Goal: Information Seeking & Learning: Learn about a topic

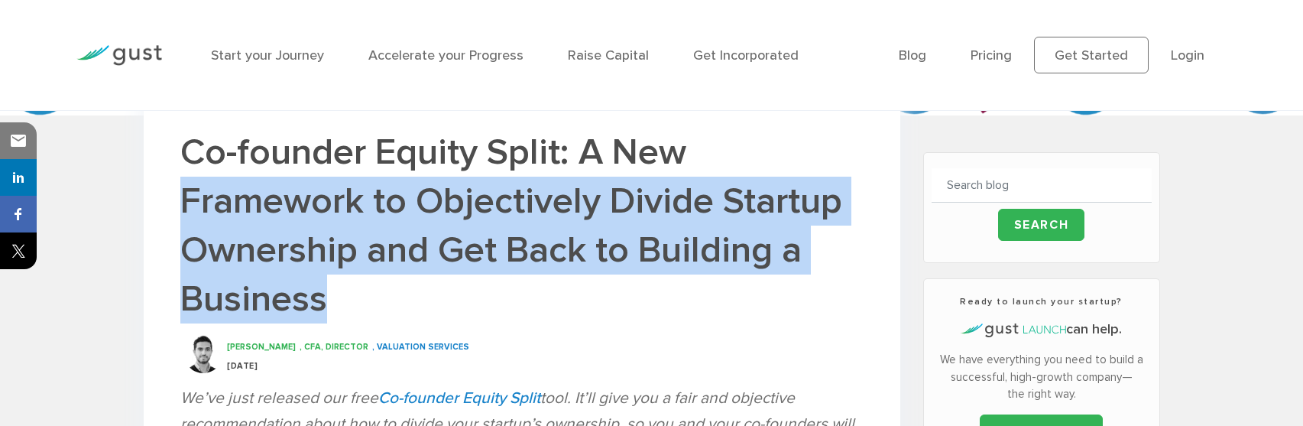
click at [844, 295] on h1 "Co-founder Equity Split: A New Framework to Objectively Divide Startup Ownershi…" at bounding box center [521, 225] width 683 height 195
click at [662, 315] on h1 "Co-founder Equity Split: A New Framework to Objectively Divide Startup Ownershi…" at bounding box center [521, 225] width 683 height 195
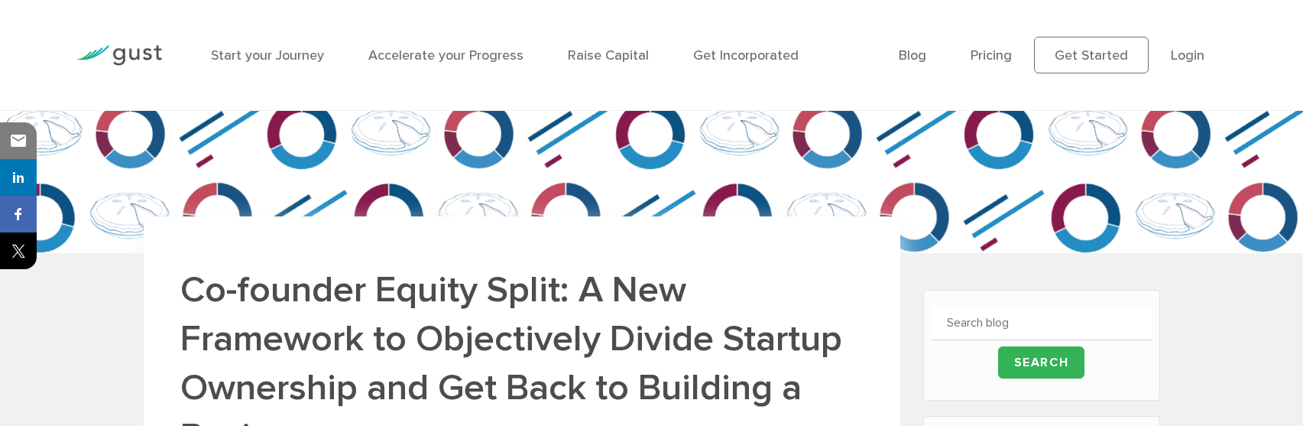
scroll to position [321, 0]
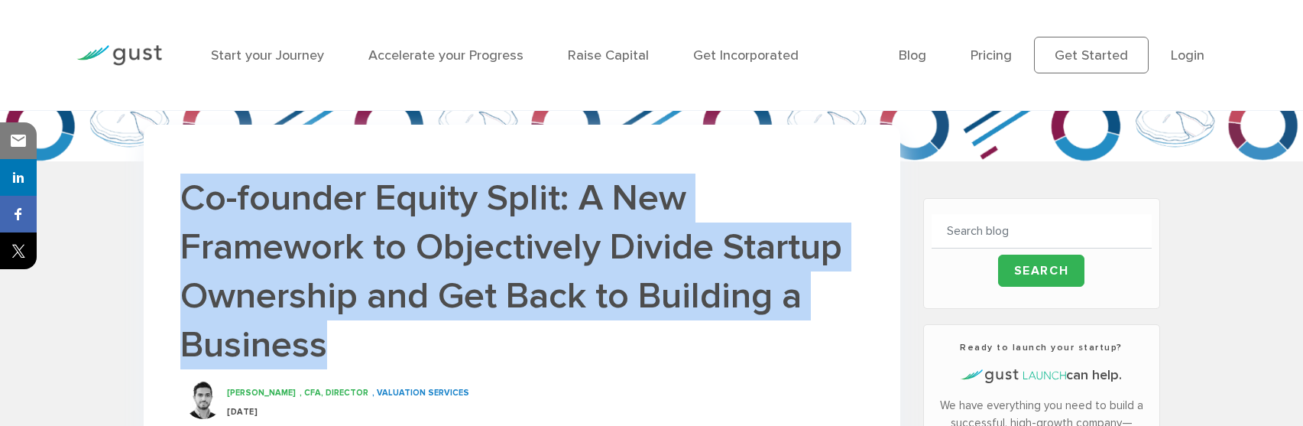
drag, startPoint x: 180, startPoint y: 190, endPoint x: 371, endPoint y: 345, distance: 245.7
copy h1 "Co-founder Equity Split: A New Framework to Objectively Divide Startup Ownershi…"
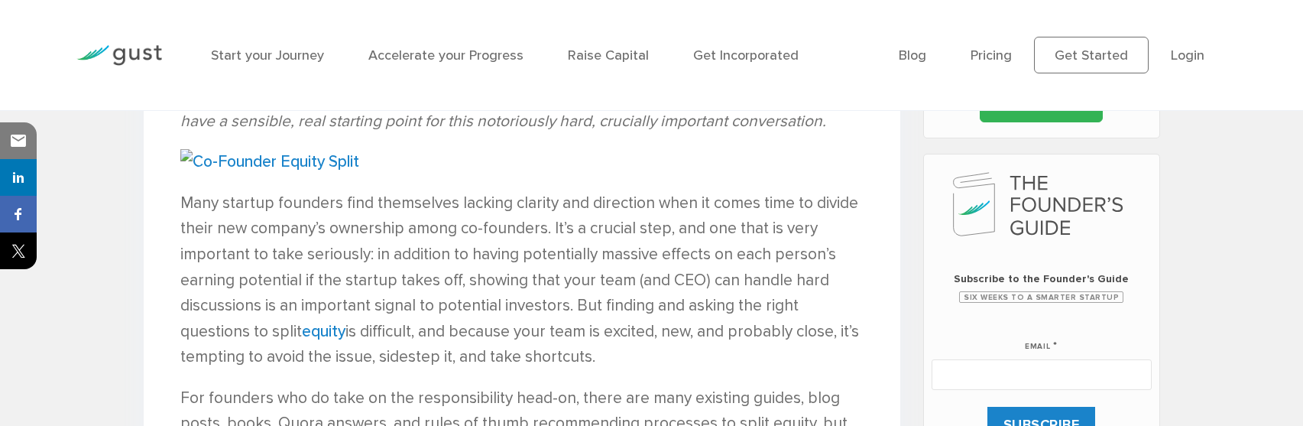
scroll to position [699, 0]
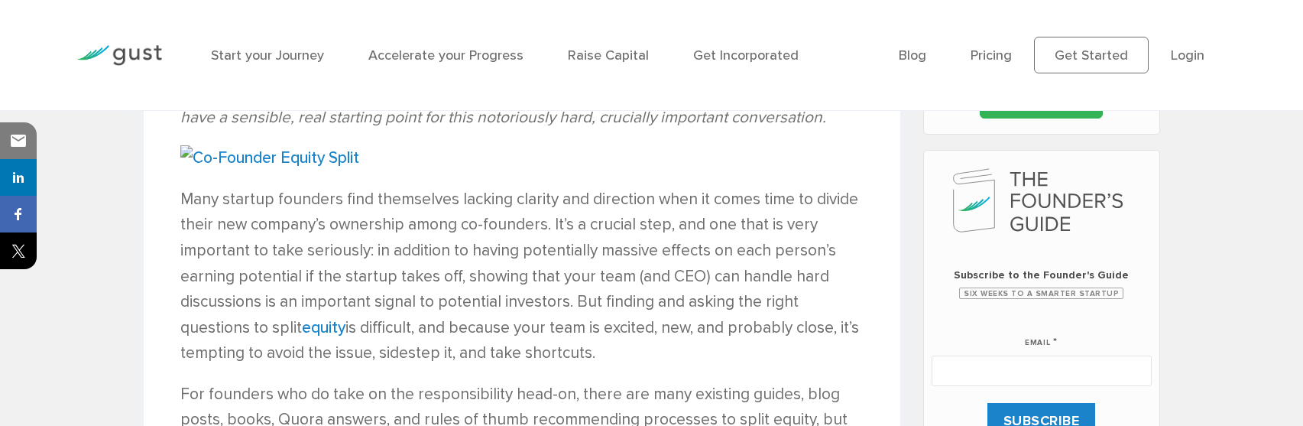
drag, startPoint x: 646, startPoint y: 197, endPoint x: 810, endPoint y: 352, distance: 225.5
click at [810, 352] on p "Many startup founders find themselves lacking clarity and direction when it com…" at bounding box center [521, 277] width 683 height 180
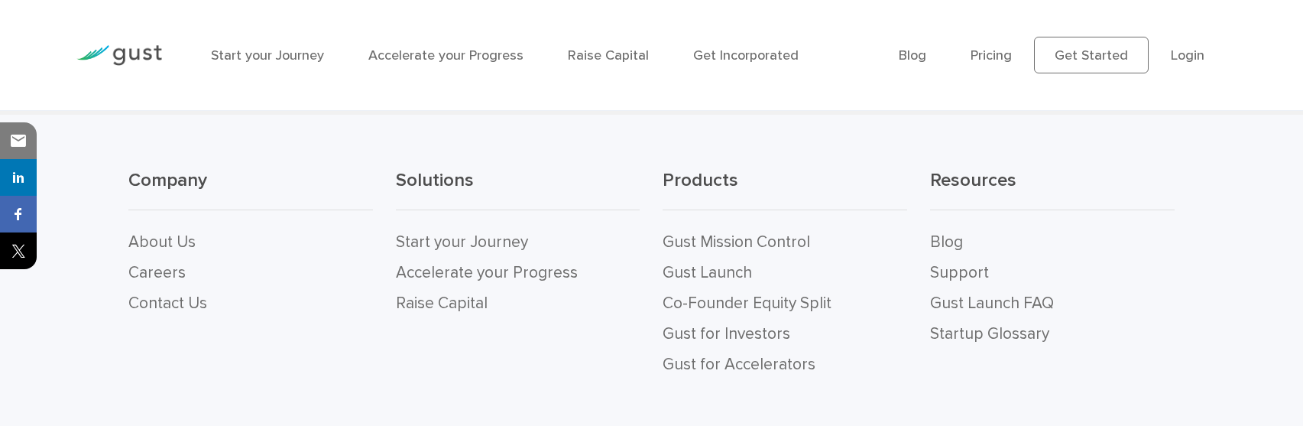
scroll to position [4771, 0]
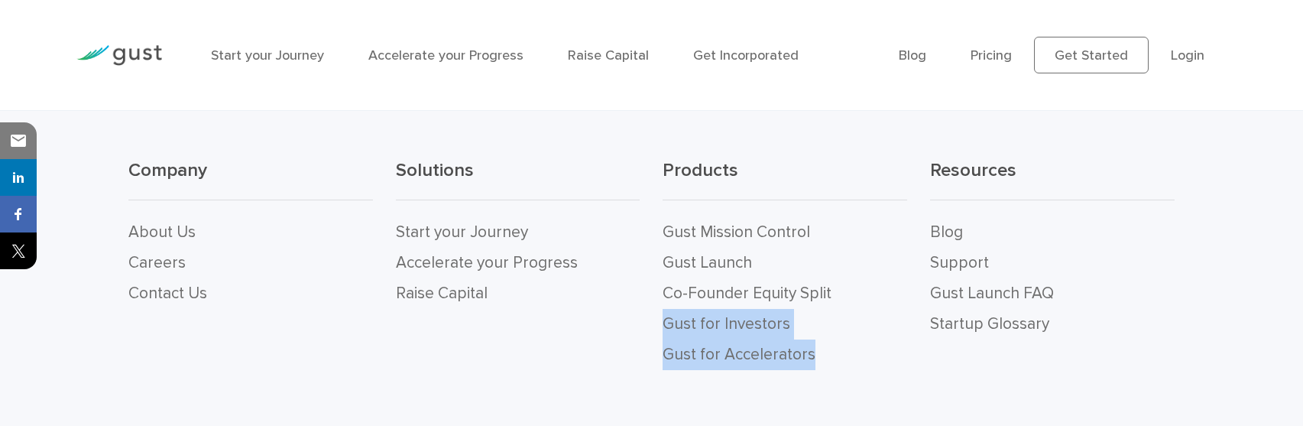
drag, startPoint x: 838, startPoint y: 333, endPoint x: 662, endPoint y: 307, distance: 177.8
click at [662, 307] on div "Products Gust Mission Control Gust Launch Co-Founder Equity Split Gust for Inve…" at bounding box center [785, 263] width 268 height 211
copy ul "Gust for Investors Gust for Accelerators"
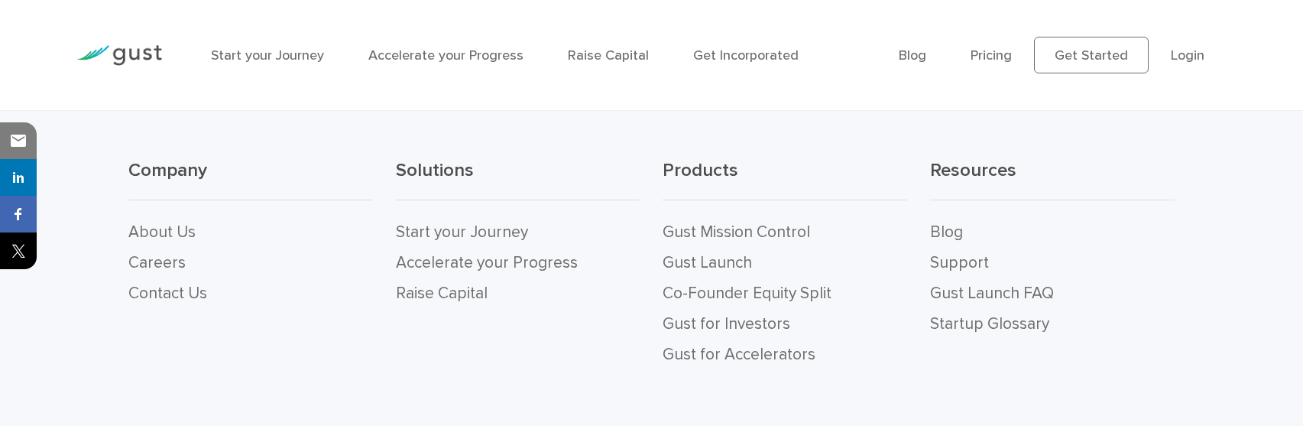
click at [500, 360] on div "Company About Us Careers Contact Us Solutions Start your Journey Accelerate you…" at bounding box center [651, 280] width 1303 height 350
click at [995, 284] on link "Gust Launch FAQ" at bounding box center [992, 293] width 124 height 19
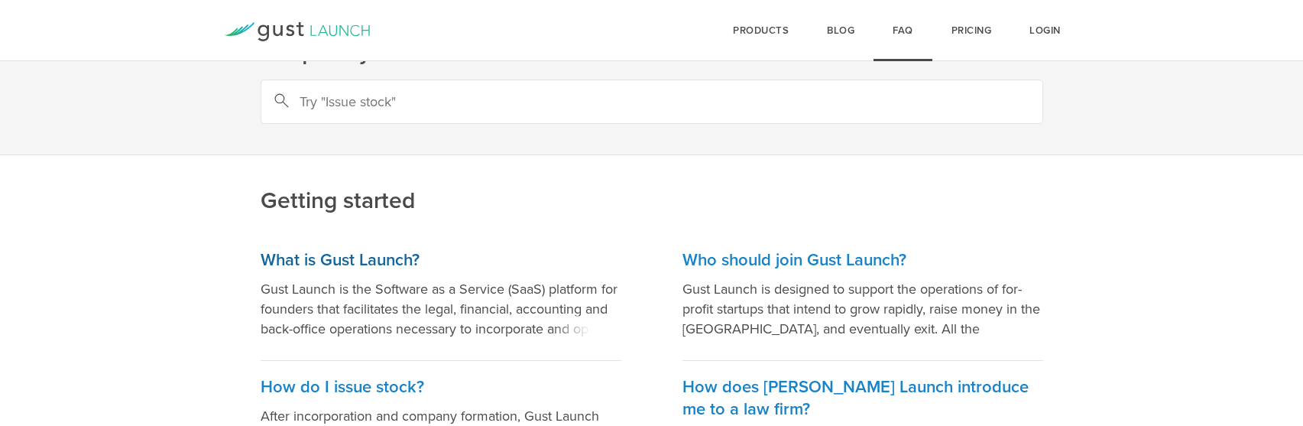
scroll to position [57, 0]
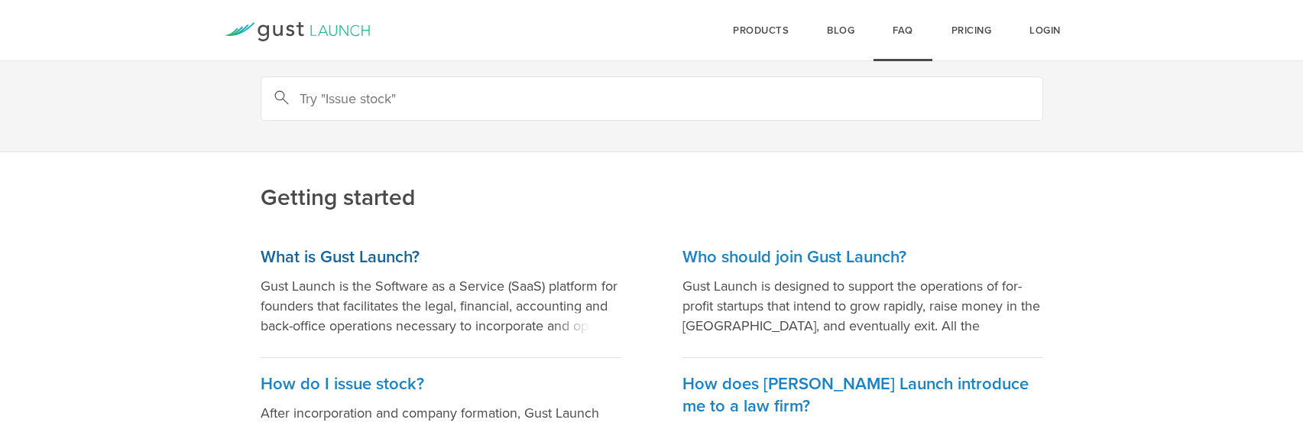
drag, startPoint x: 222, startPoint y: 281, endPoint x: 581, endPoint y: 340, distance: 363.3
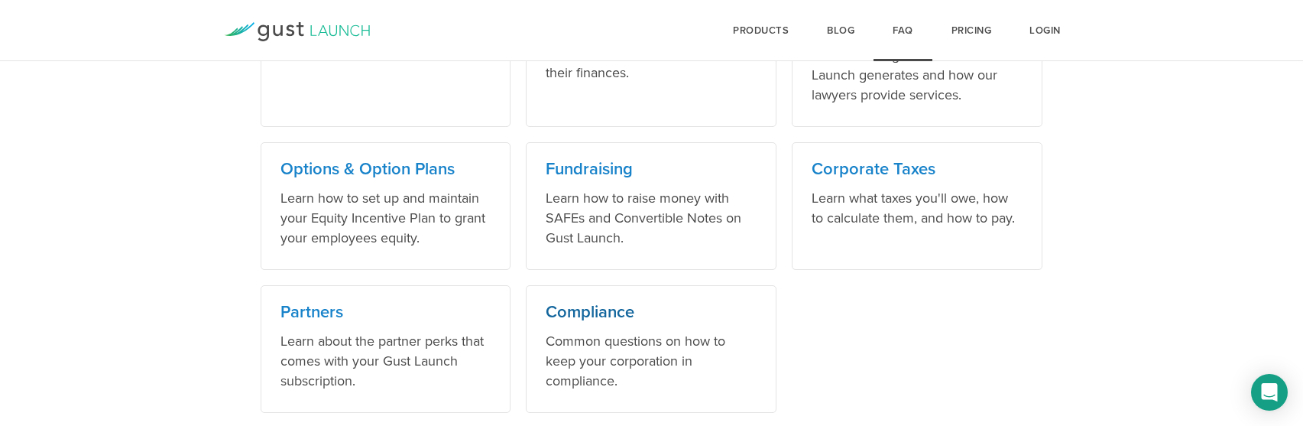
scroll to position [995, 0]
